Goal: Find specific page/section: Find specific page/section

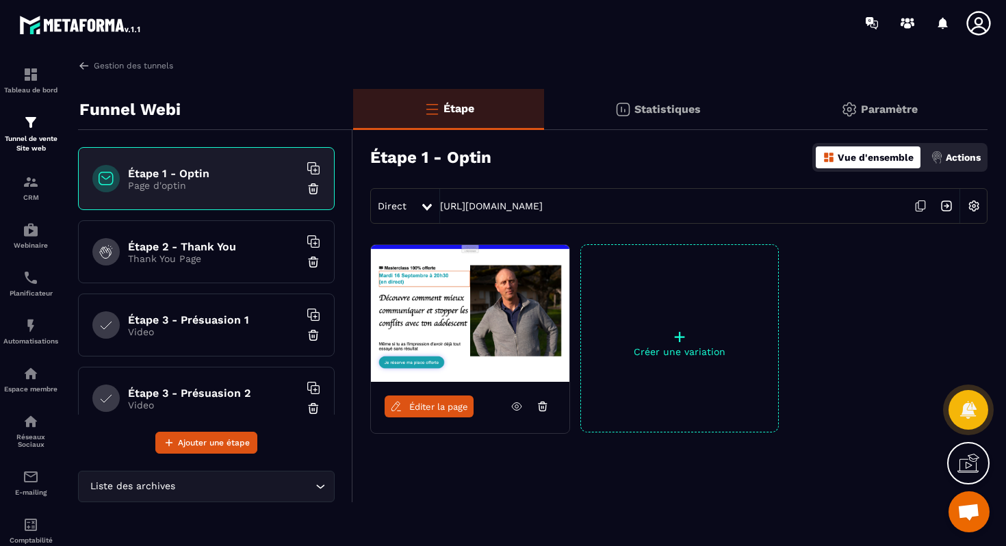
scroll to position [430, 0]
click at [34, 226] on img at bounding box center [31, 230] width 16 height 16
click at [33, 229] on img at bounding box center [31, 230] width 16 height 16
click at [25, 238] on img at bounding box center [31, 230] width 16 height 16
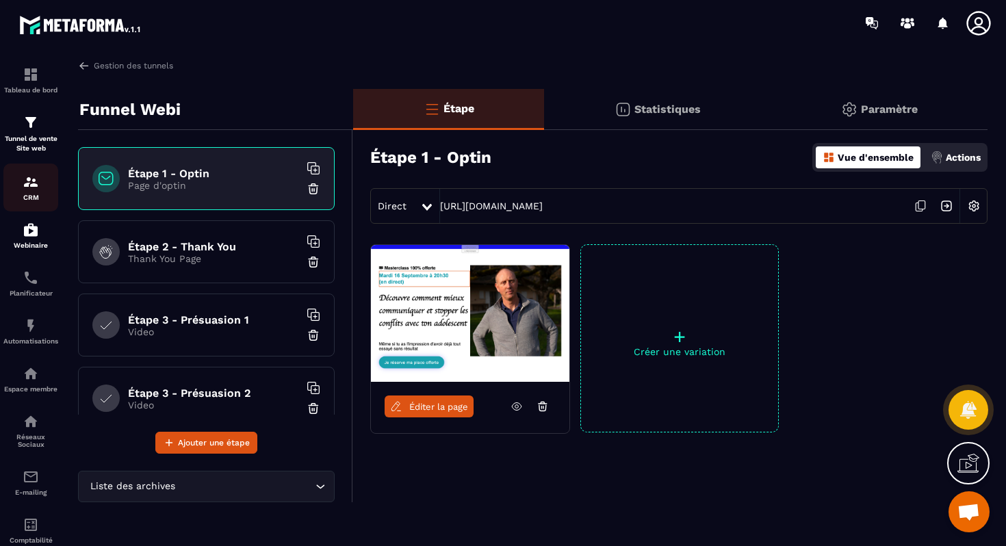
click at [24, 192] on div "CRM" at bounding box center [30, 187] width 55 height 27
